Goal: Transaction & Acquisition: Purchase product/service

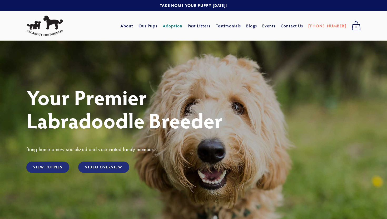
click at [182, 27] on link "Adoption" at bounding box center [173, 25] width 20 height 9
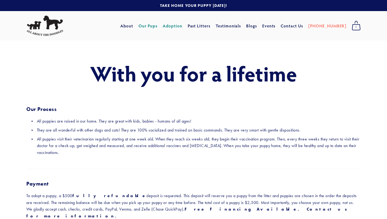
click at [158, 26] on link "Our Pups" at bounding box center [148, 25] width 19 height 9
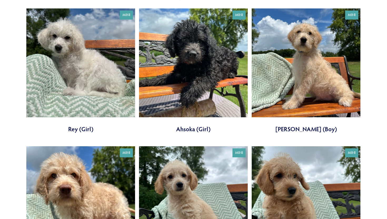
scroll to position [159, 0]
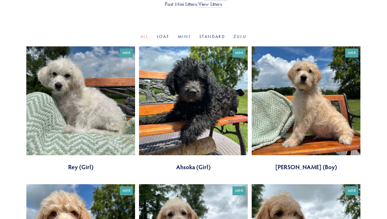
click at [178, 126] on link at bounding box center [193, 108] width 109 height 125
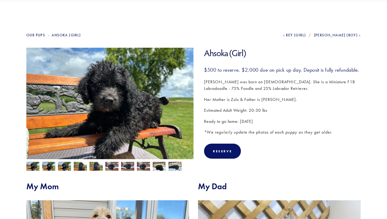
scroll to position [40, 0]
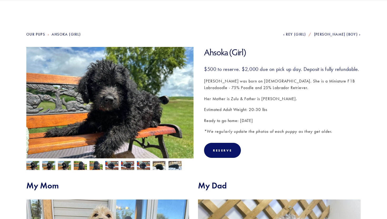
click at [173, 166] on img at bounding box center [175, 165] width 13 height 10
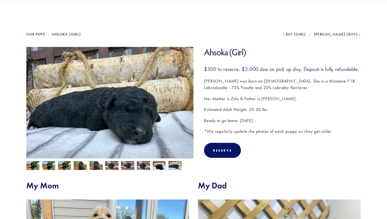
click at [166, 166] on div at bounding box center [109, 164] width 170 height 12
click at [157, 166] on img at bounding box center [159, 165] width 13 height 10
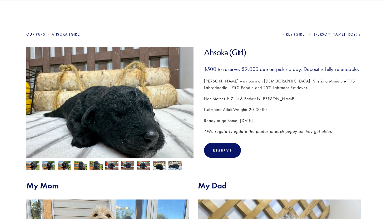
click at [93, 165] on img at bounding box center [96, 166] width 13 height 10
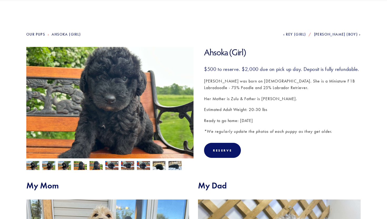
click at [83, 166] on img at bounding box center [80, 166] width 13 height 10
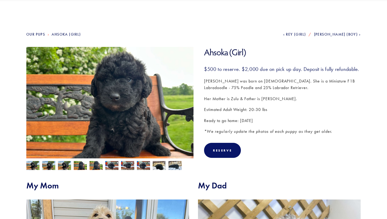
click at [65, 167] on img at bounding box center [64, 166] width 13 height 10
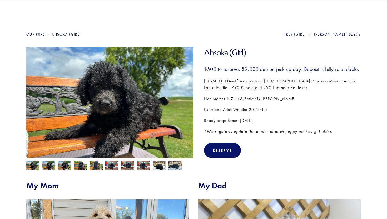
click at [53, 168] on img at bounding box center [48, 166] width 13 height 10
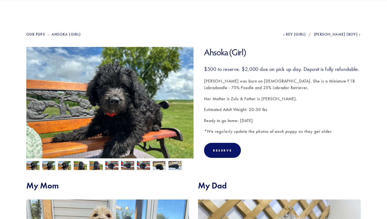
click at [39, 166] on img at bounding box center [32, 166] width 13 height 10
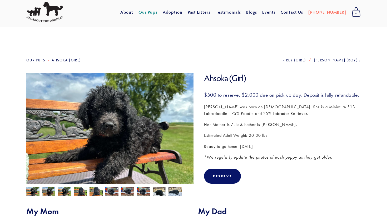
scroll to position [0, 0]
